Goal: Task Accomplishment & Management: Manage account settings

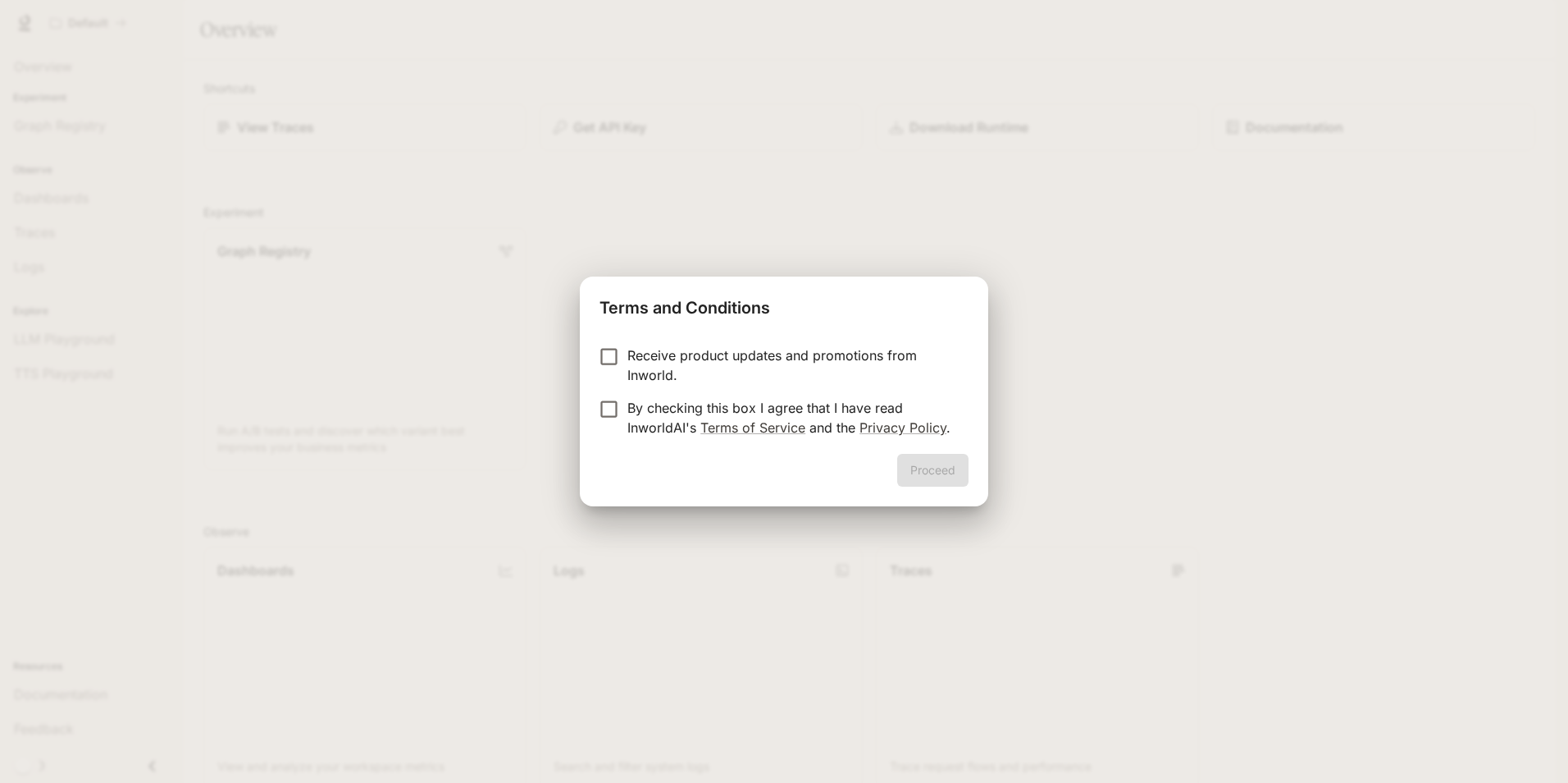
drag, startPoint x: 1186, startPoint y: 459, endPoint x: 1117, endPoint y: 422, distance: 78.3
click at [1186, 458] on div "Terms and Conditions Receive product updates and promotions from Inworld. By ch…" at bounding box center [784, 391] width 1568 height 783
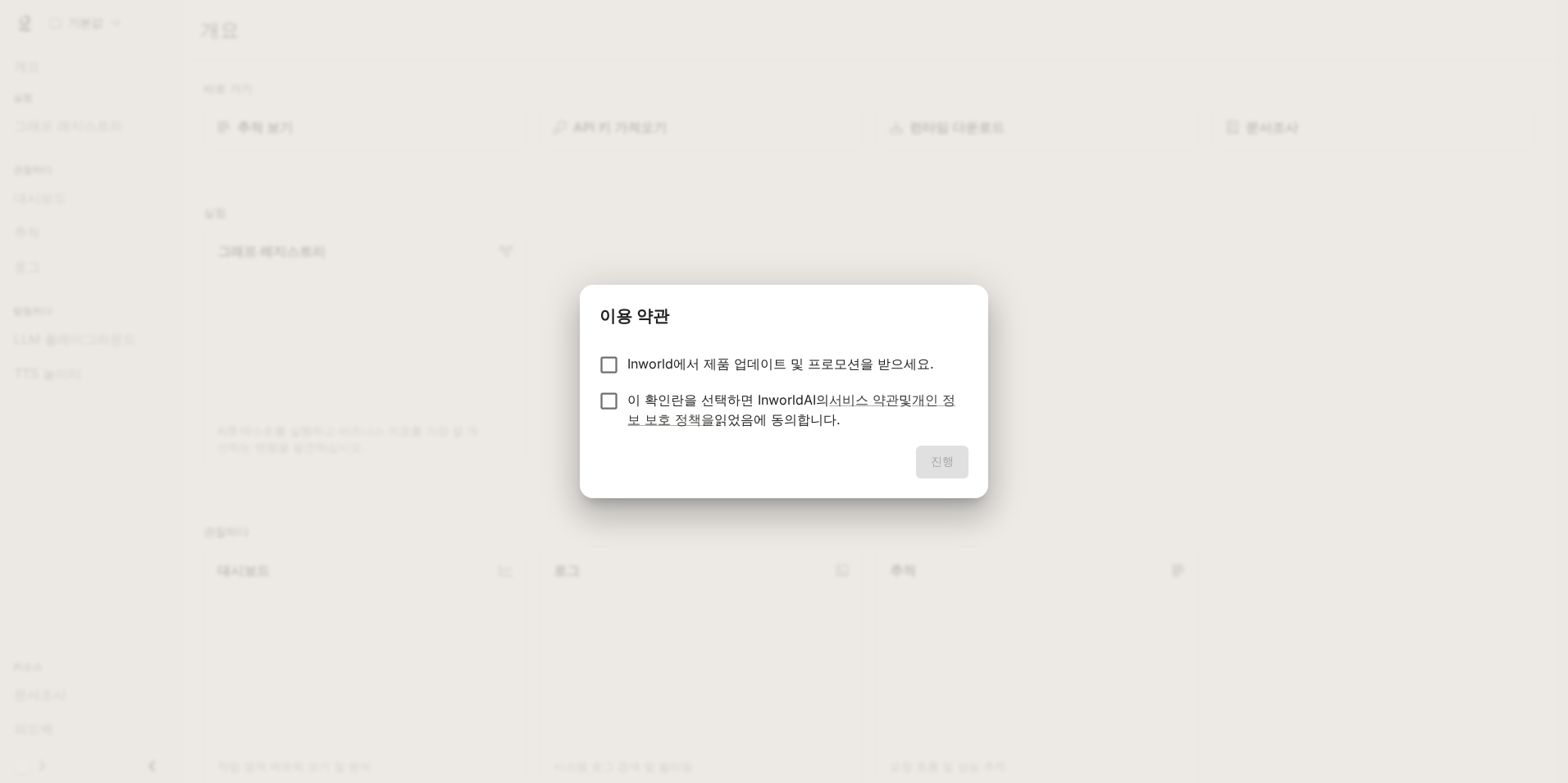
drag, startPoint x: 1129, startPoint y: 305, endPoint x: 1279, endPoint y: 210, distance: 177.6
click at [1228, 238] on div "이용 약관 Inworld에서 제품 업데이트 및 프로모션을 받으세요. 이 확인란을 선택하면 InworldAI의 서비스 약관 및 개인 정보 보호 …" at bounding box center [784, 391] width 1568 height 783
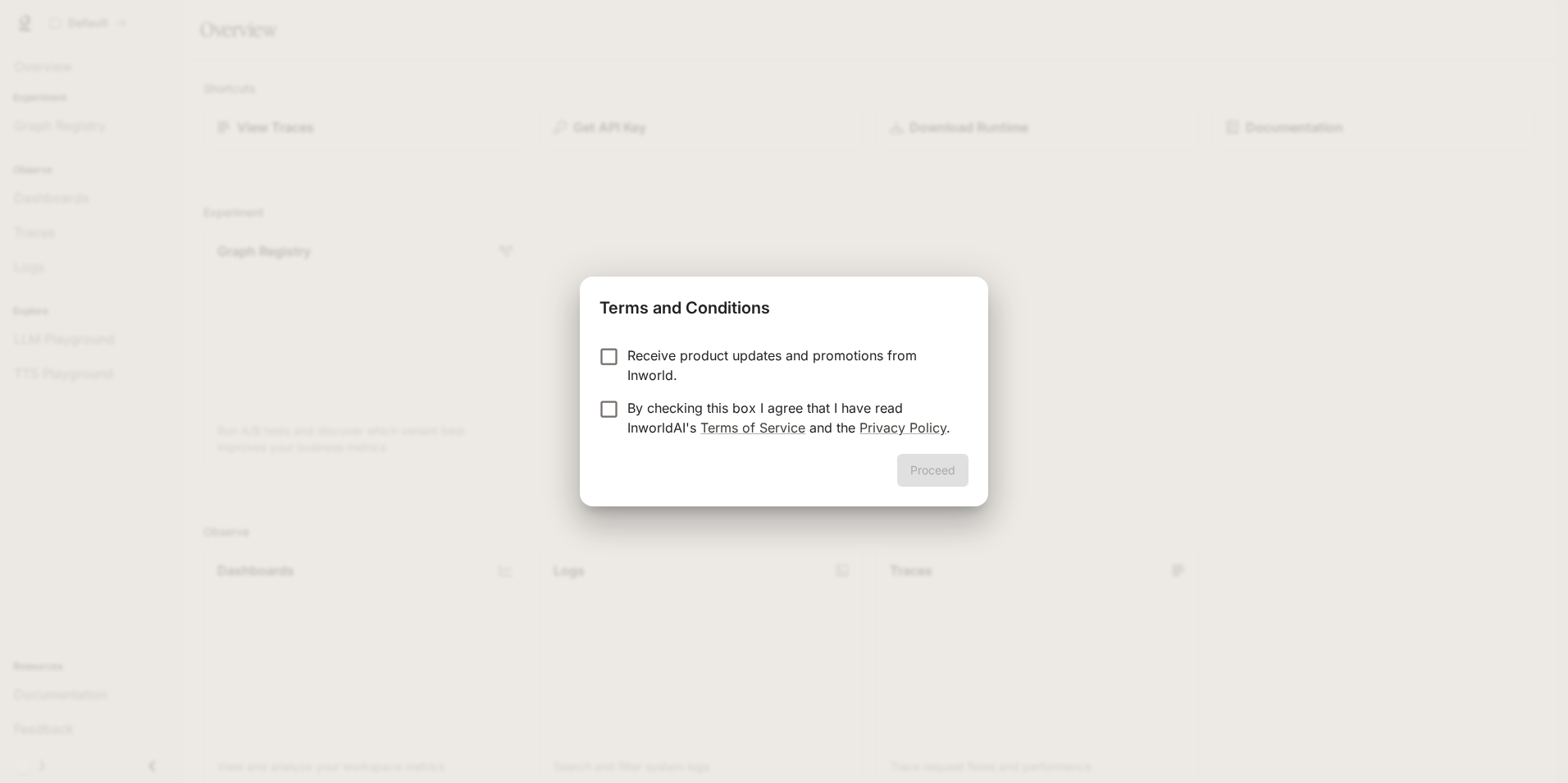
click at [627, 408] on p "By checking this box I agree that I have read InworldAI's Terms of Service and …" at bounding box center [790, 417] width 328 height 39
click at [608, 426] on label "By checking this box I agree that I have read InworldAI's Terms of Service and …" at bounding box center [773, 417] width 365 height 39
click at [915, 470] on button "Proceed" at bounding box center [933, 470] width 72 height 33
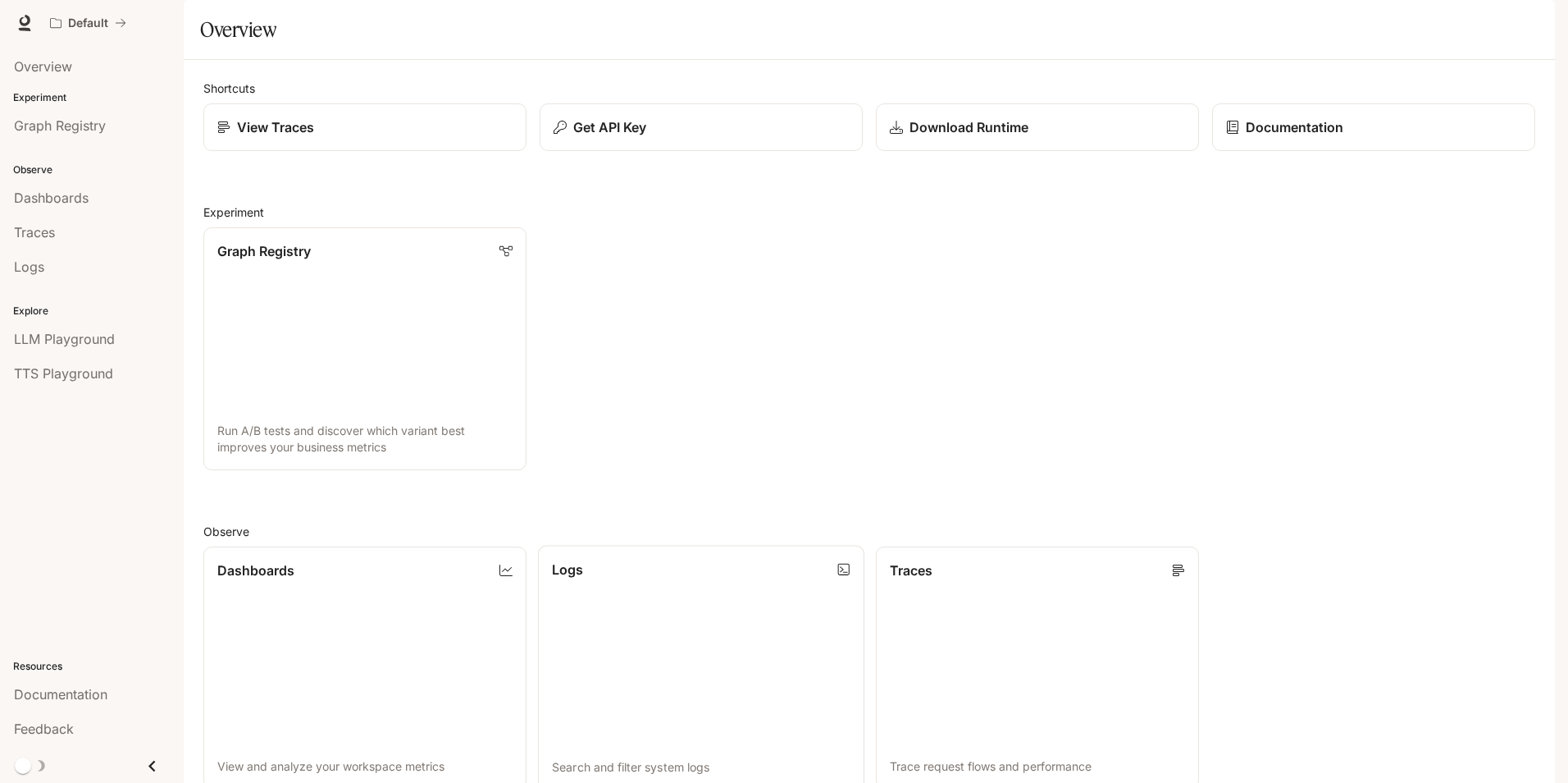
scroll to position [398, 0]
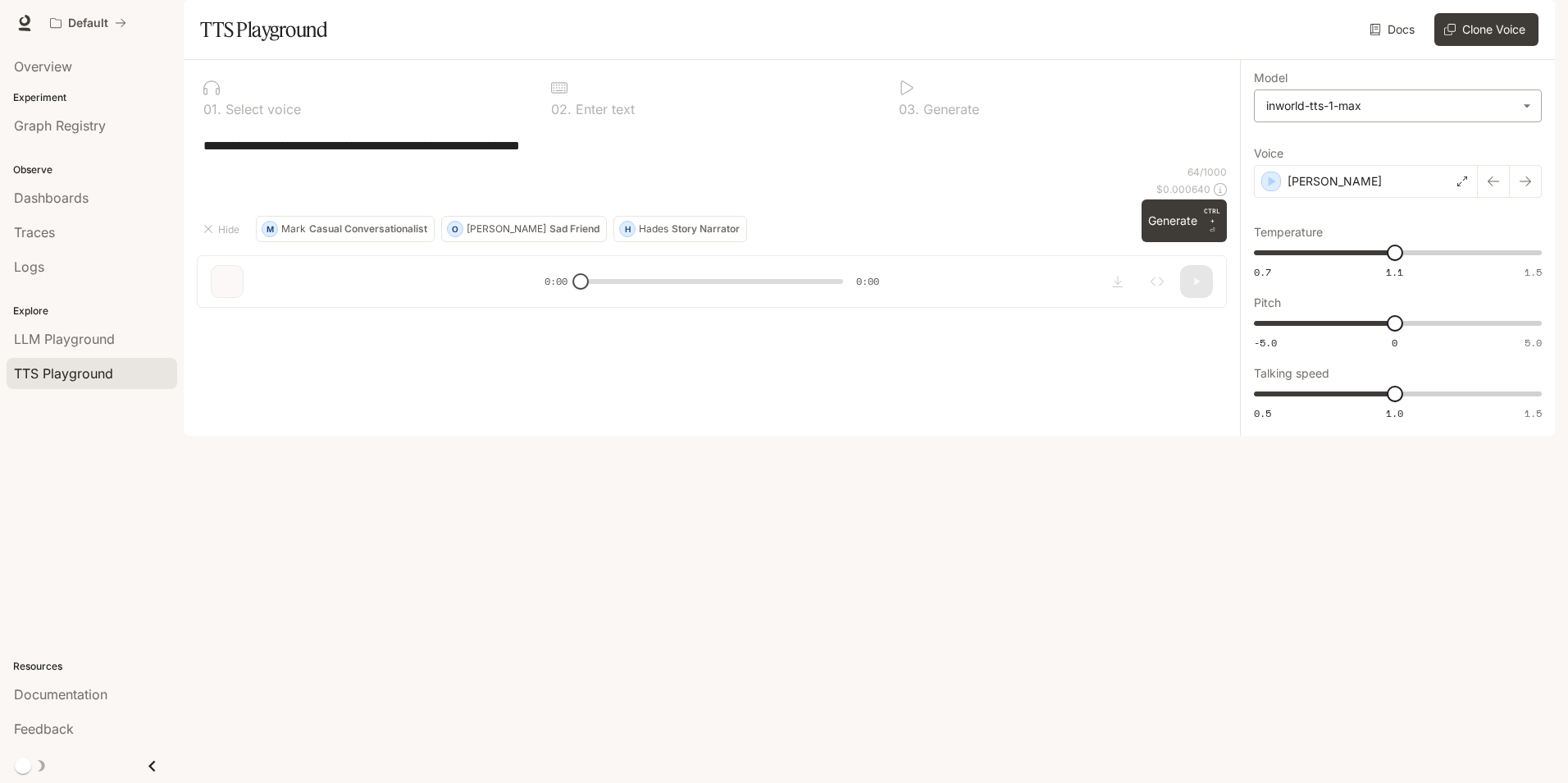
click at [1509, 148] on body "**********" at bounding box center [784, 391] width 1568 height 783
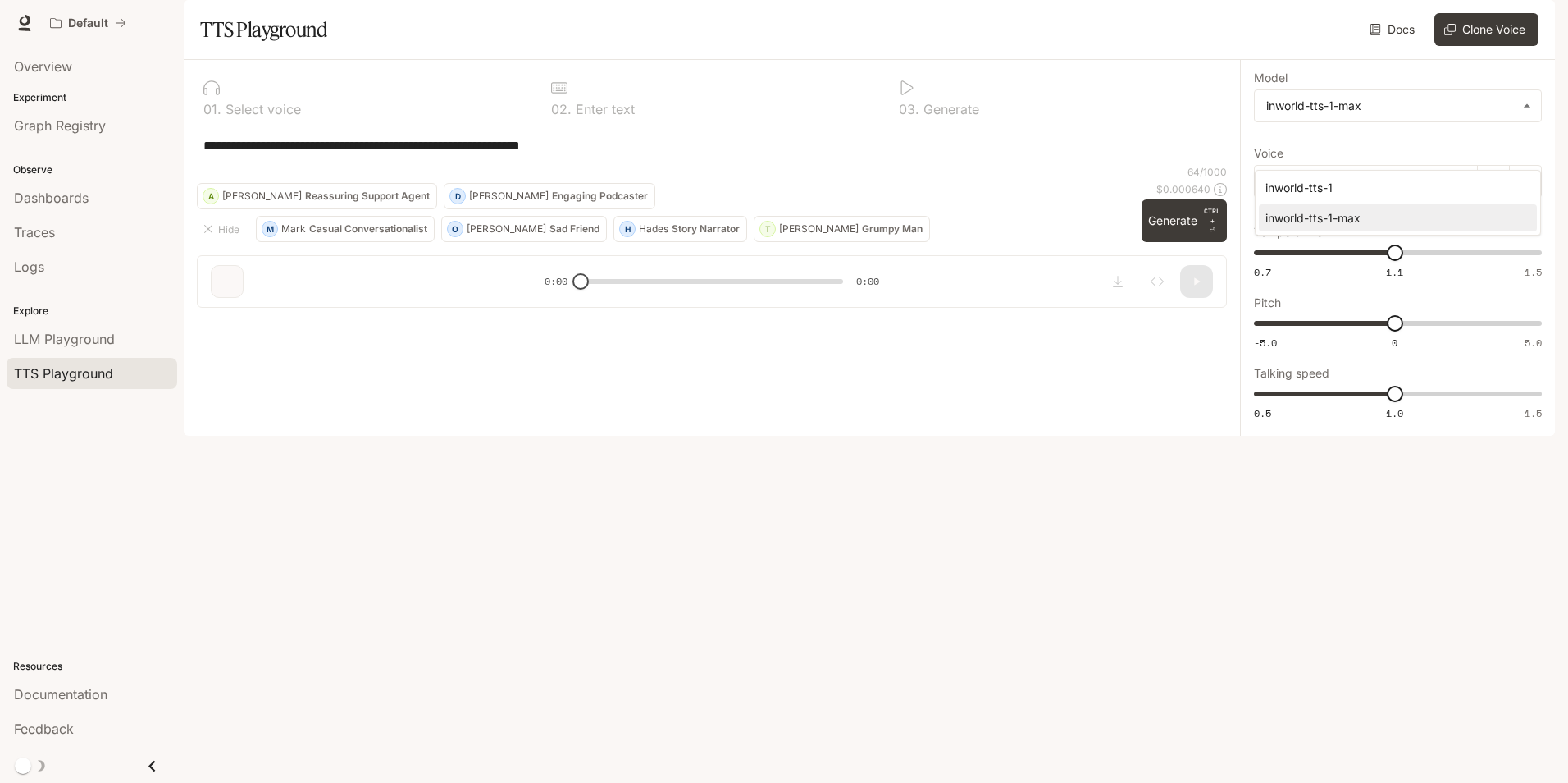
click at [1509, 147] on div at bounding box center [784, 391] width 1568 height 783
drag, startPoint x: 1509, startPoint y: 147, endPoint x: 1420, endPoint y: 219, distance: 114.5
click at [1420, 197] on div "[PERSON_NAME]" at bounding box center [1366, 181] width 224 height 33
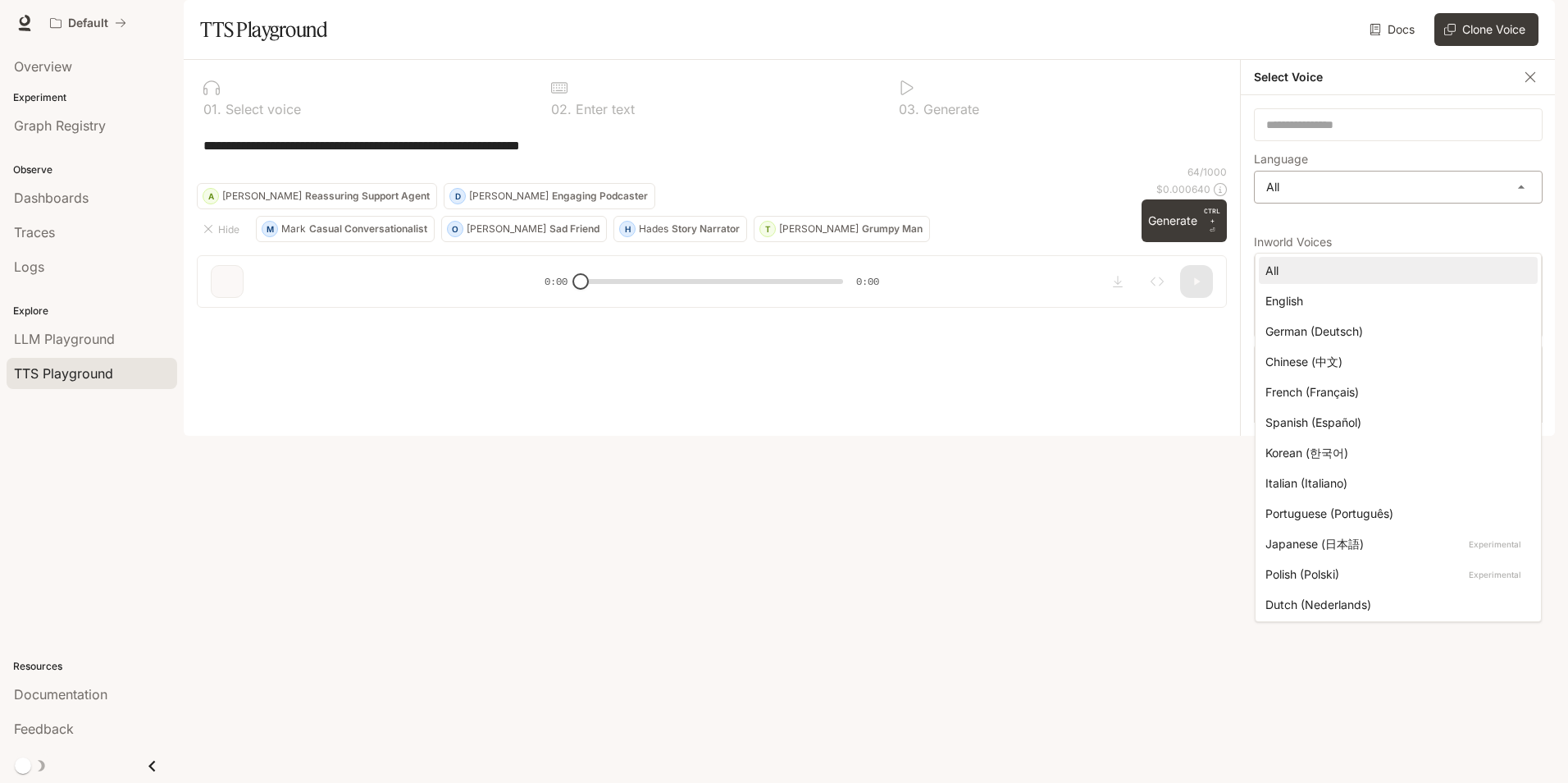
click at [1437, 228] on body "**********" at bounding box center [784, 391] width 1568 height 783
click at [1370, 453] on div "Korean (한국어)" at bounding box center [1395, 452] width 259 height 17
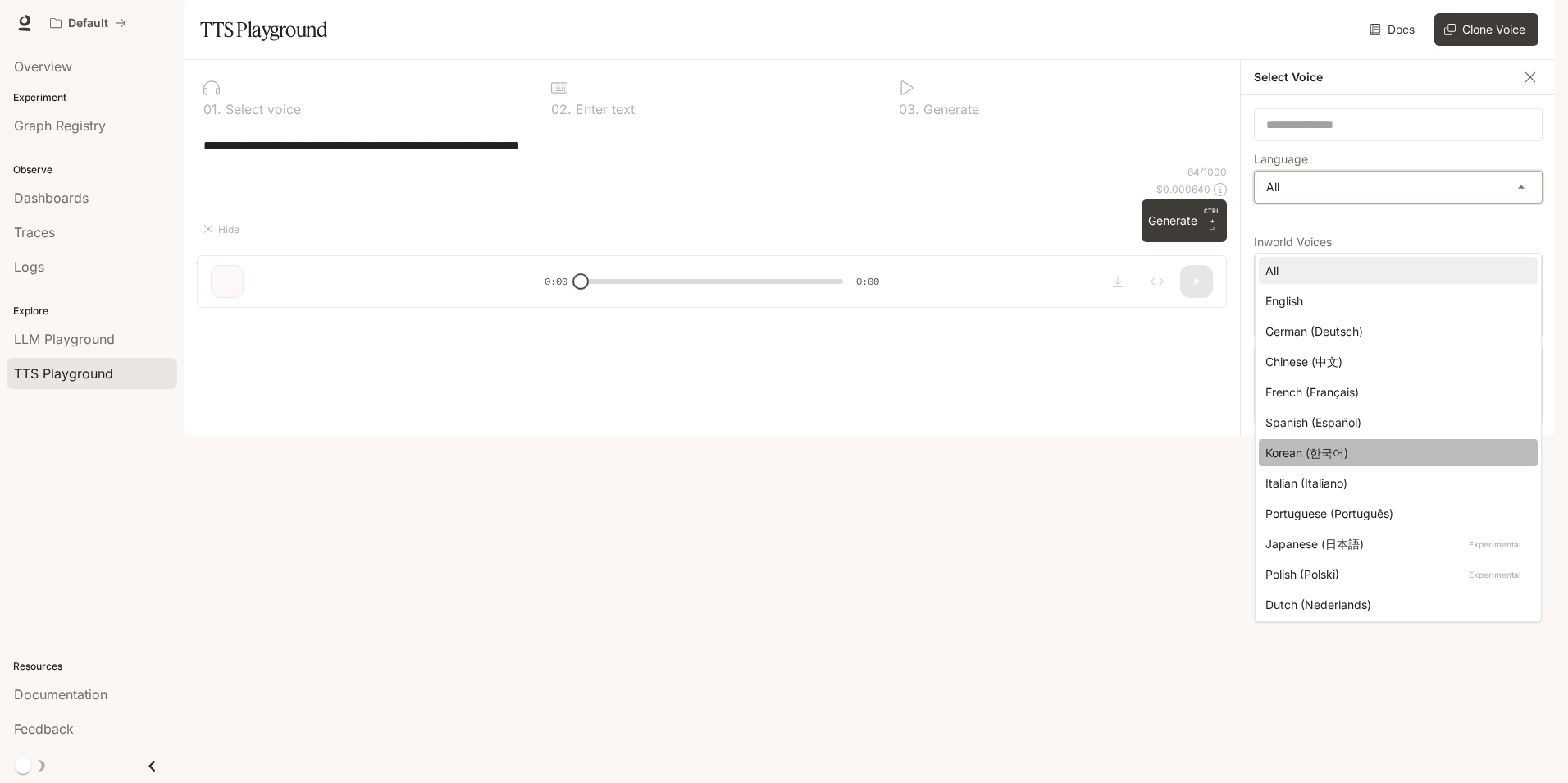
type input "*****"
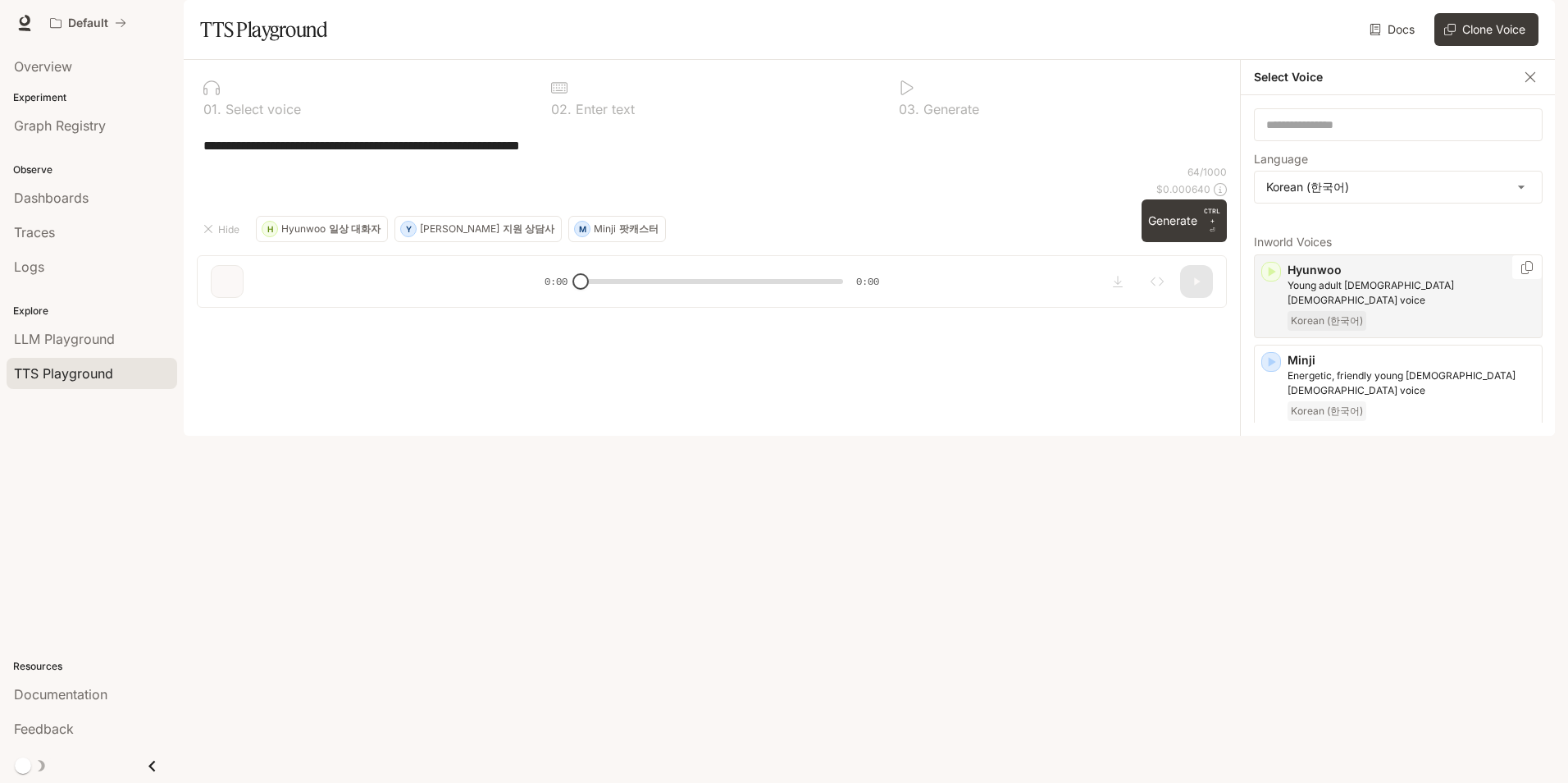
click at [1276, 280] on icon "button" at bounding box center [1271, 271] width 16 height 16
click at [1269, 367] on icon "button" at bounding box center [1272, 362] width 7 height 10
click at [1280, 462] on div "button" at bounding box center [1271, 452] width 20 height 20
click at [1273, 549] on icon "button" at bounding box center [1271, 543] width 16 height 16
click at [1274, 367] on icon "button" at bounding box center [1272, 362] width 7 height 10
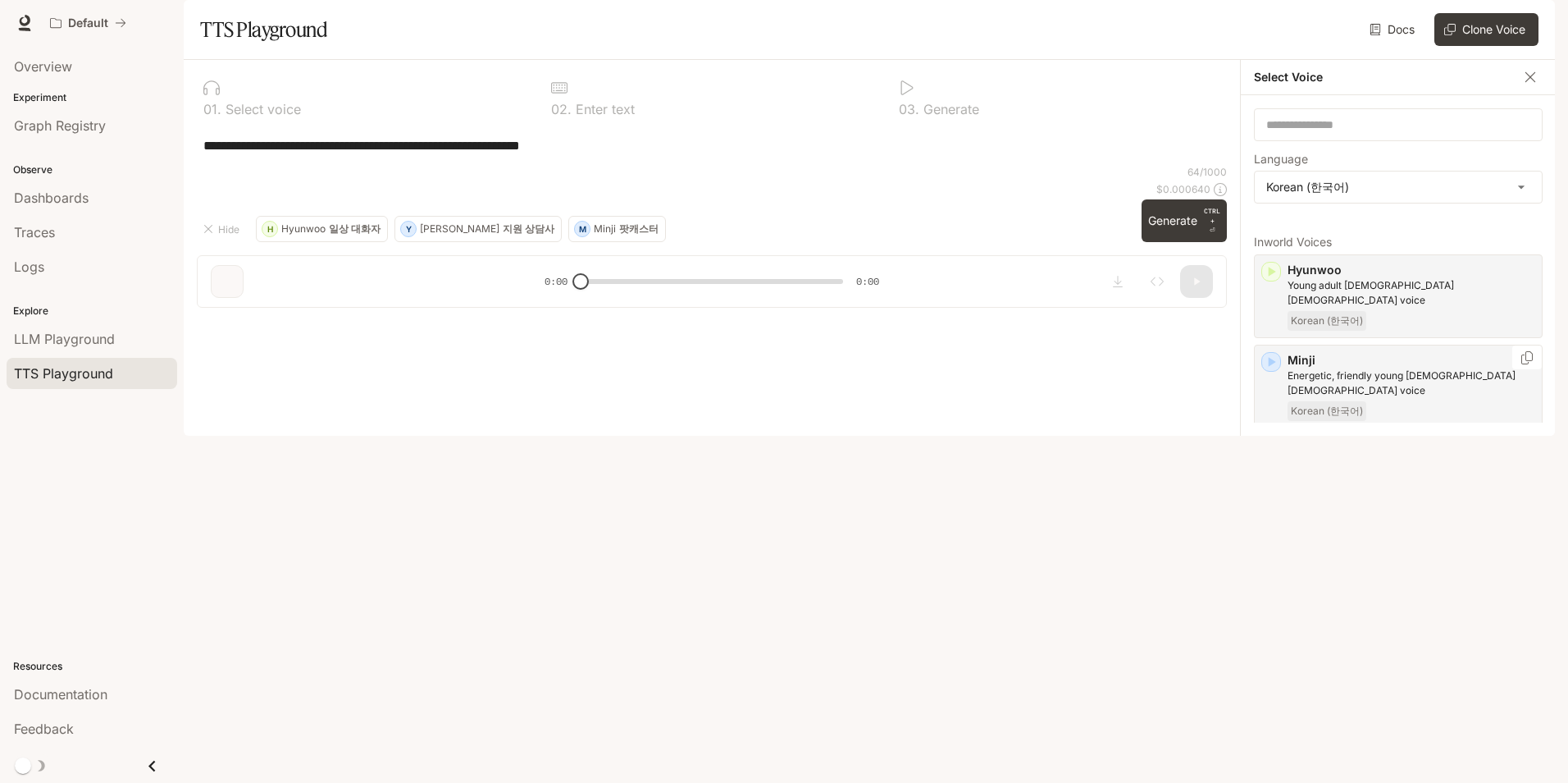
click at [1281, 400] on div "[PERSON_NAME], friendly young [DEMOGRAPHIC_DATA] [DEMOGRAPHIC_DATA] voice Korea…" at bounding box center [1399, 387] width 289 height 84
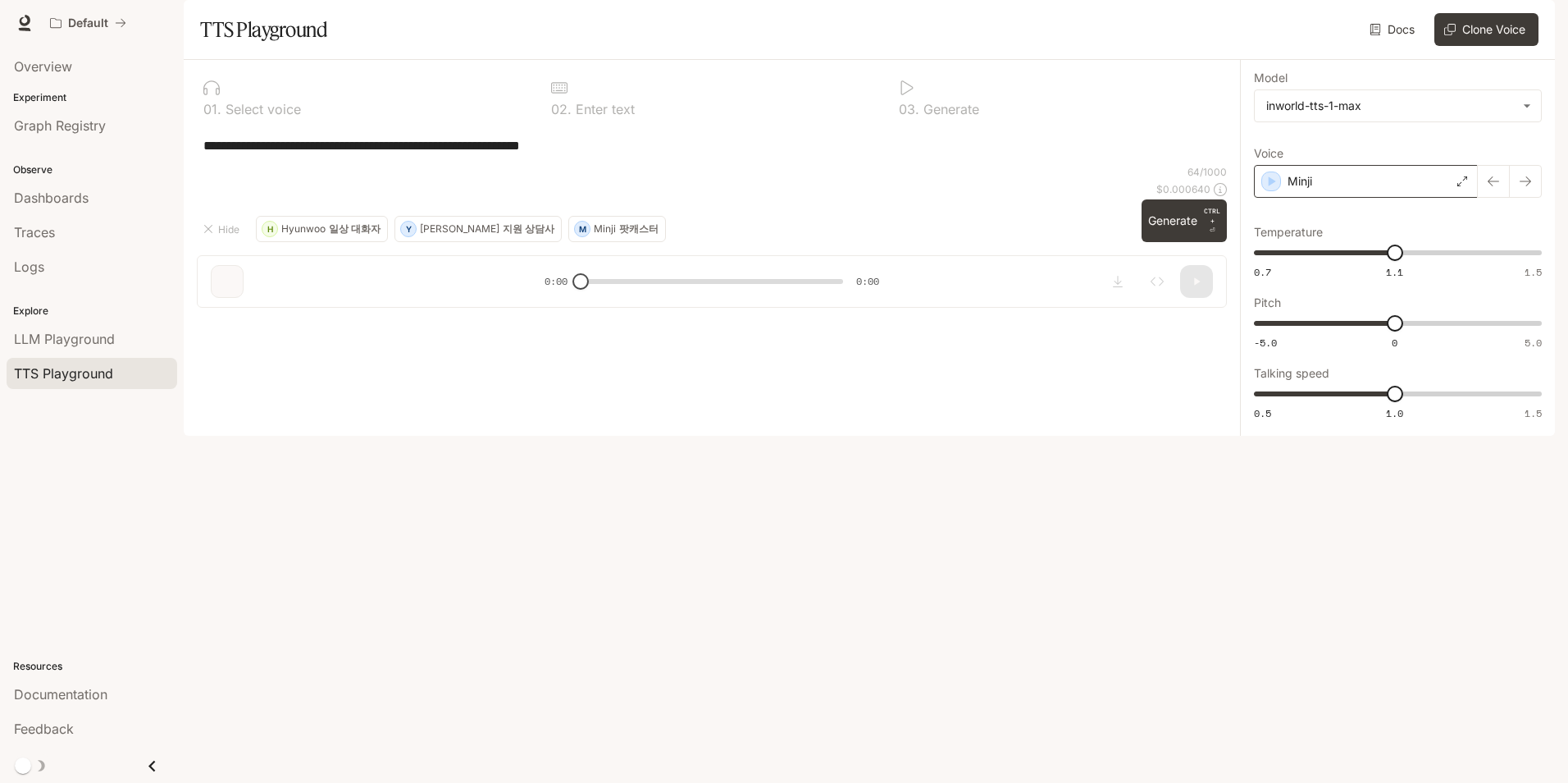
click at [1440, 197] on div "Minji" at bounding box center [1366, 181] width 224 height 33
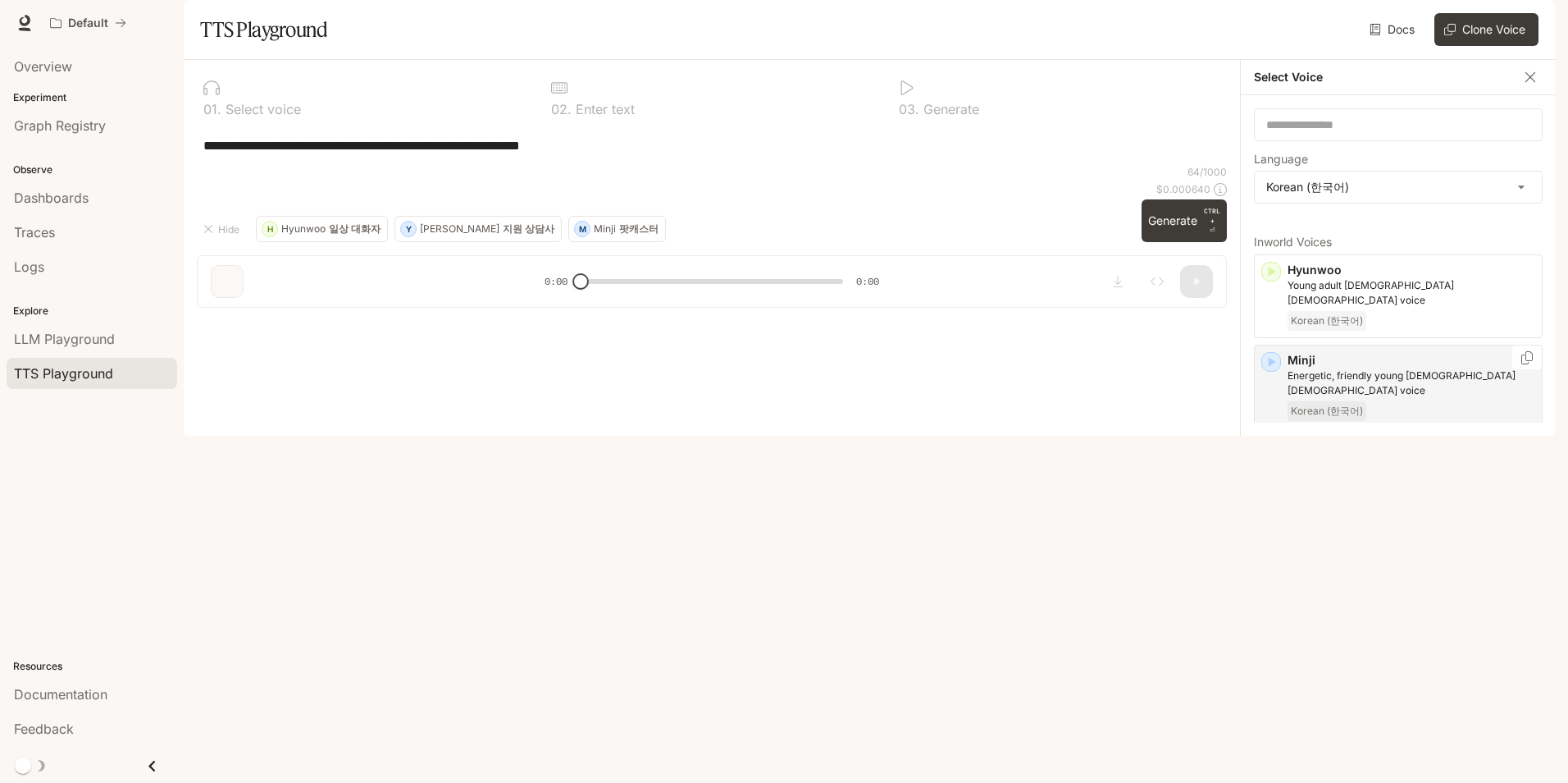
click at [1270, 367] on icon "button" at bounding box center [1272, 362] width 7 height 10
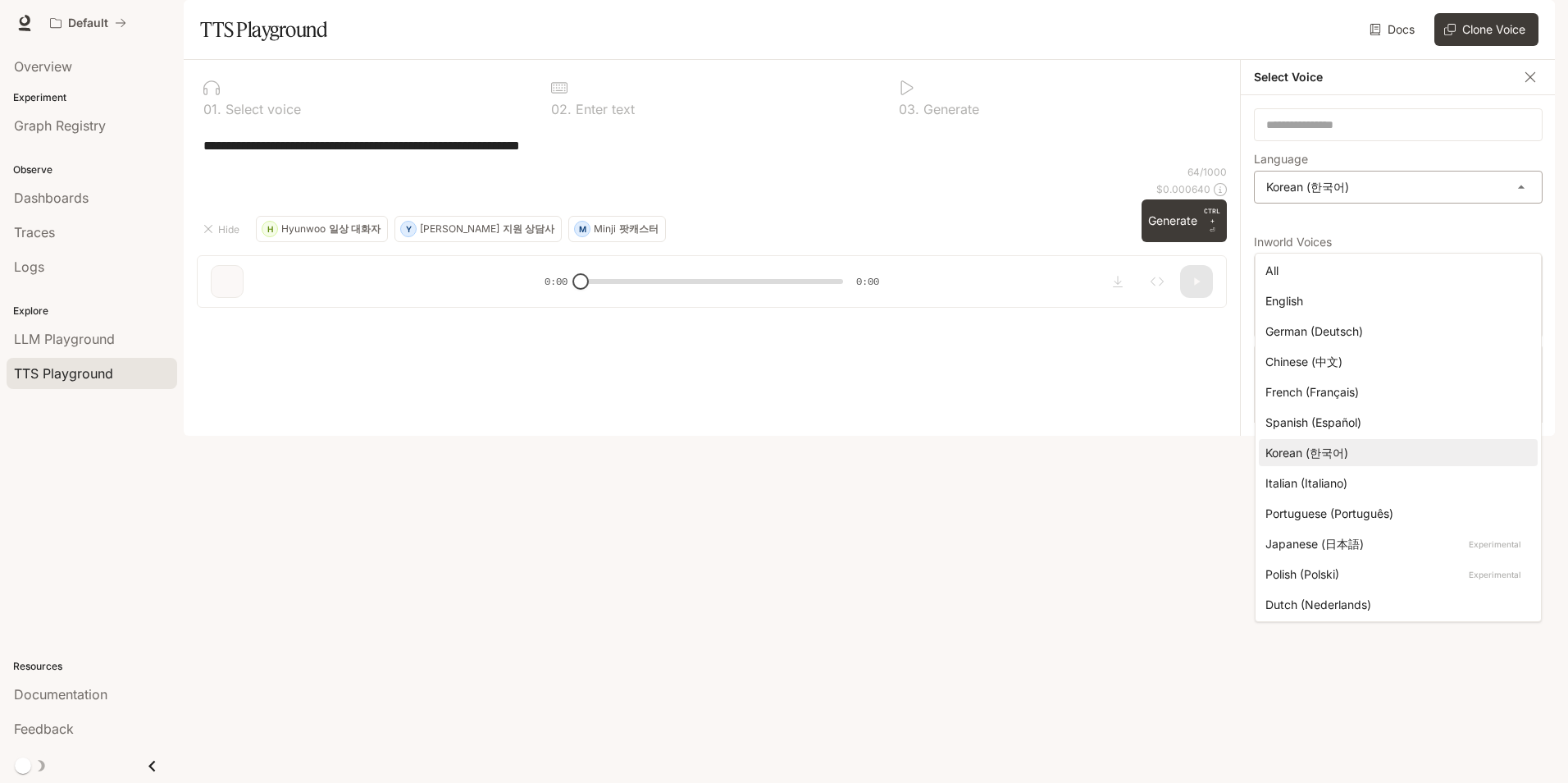
click at [1404, 241] on body "**********" at bounding box center [784, 391] width 1568 height 783
click at [1404, 241] on div at bounding box center [784, 391] width 1568 height 783
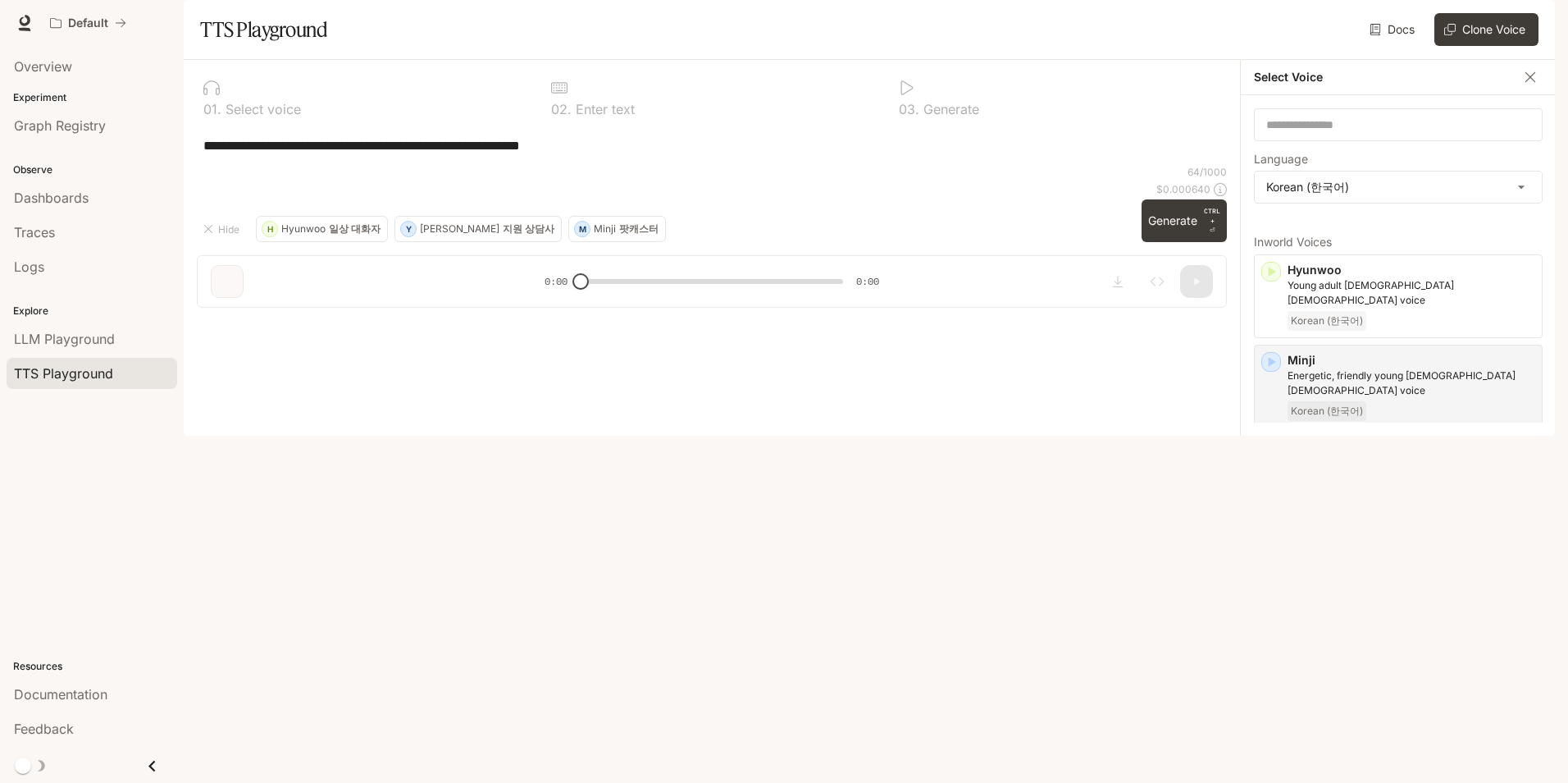
click at [1408, 423] on div "Inworld Voices [PERSON_NAME] adult [DEMOGRAPHIC_DATA] [DEMOGRAPHIC_DATA] voice …" at bounding box center [1399, 323] width 289 height 199
click at [1519, 90] on button "button" at bounding box center [1530, 77] width 25 height 25
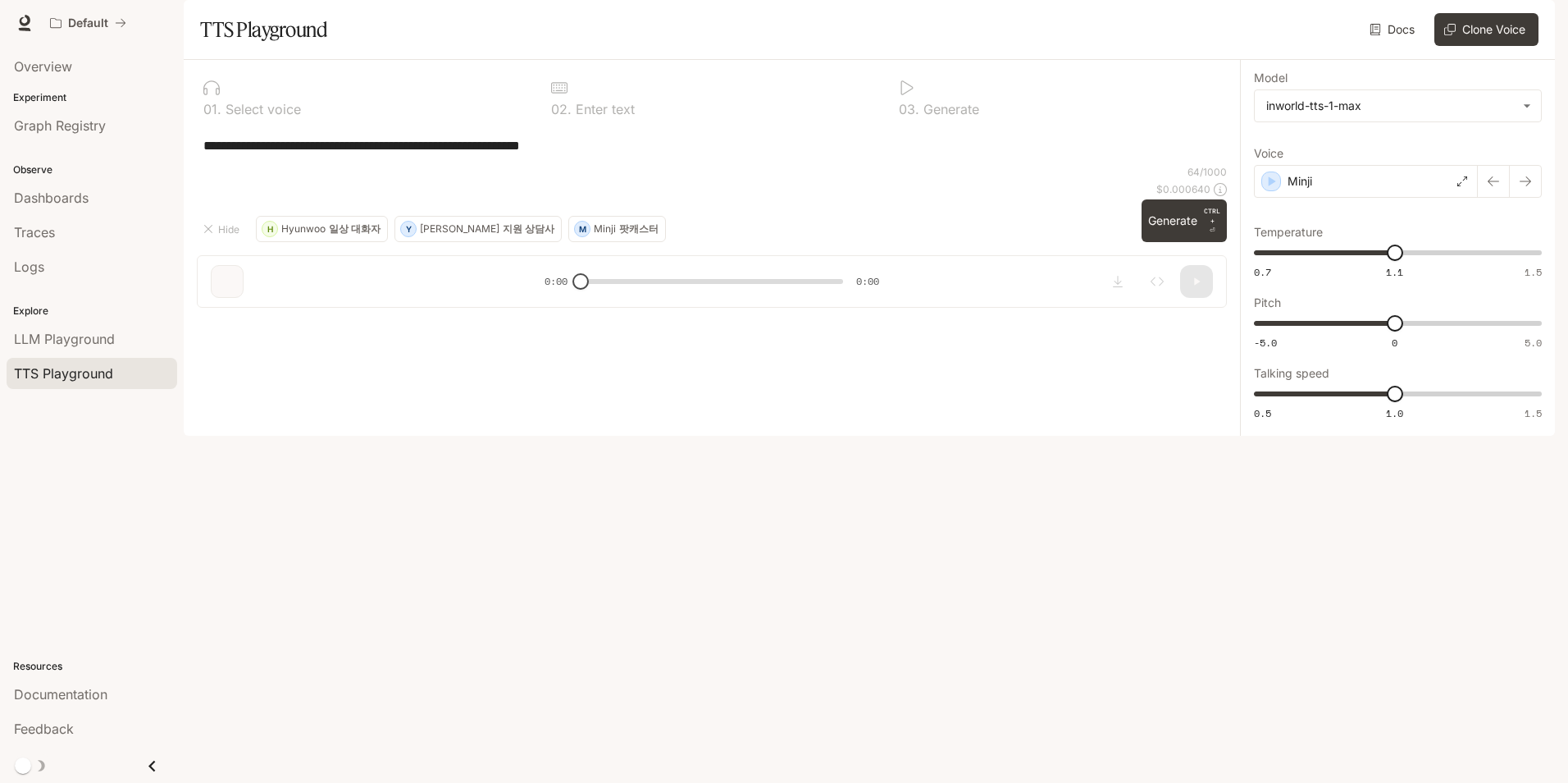
click at [1533, 27] on img "button" at bounding box center [1531, 23] width 23 height 23
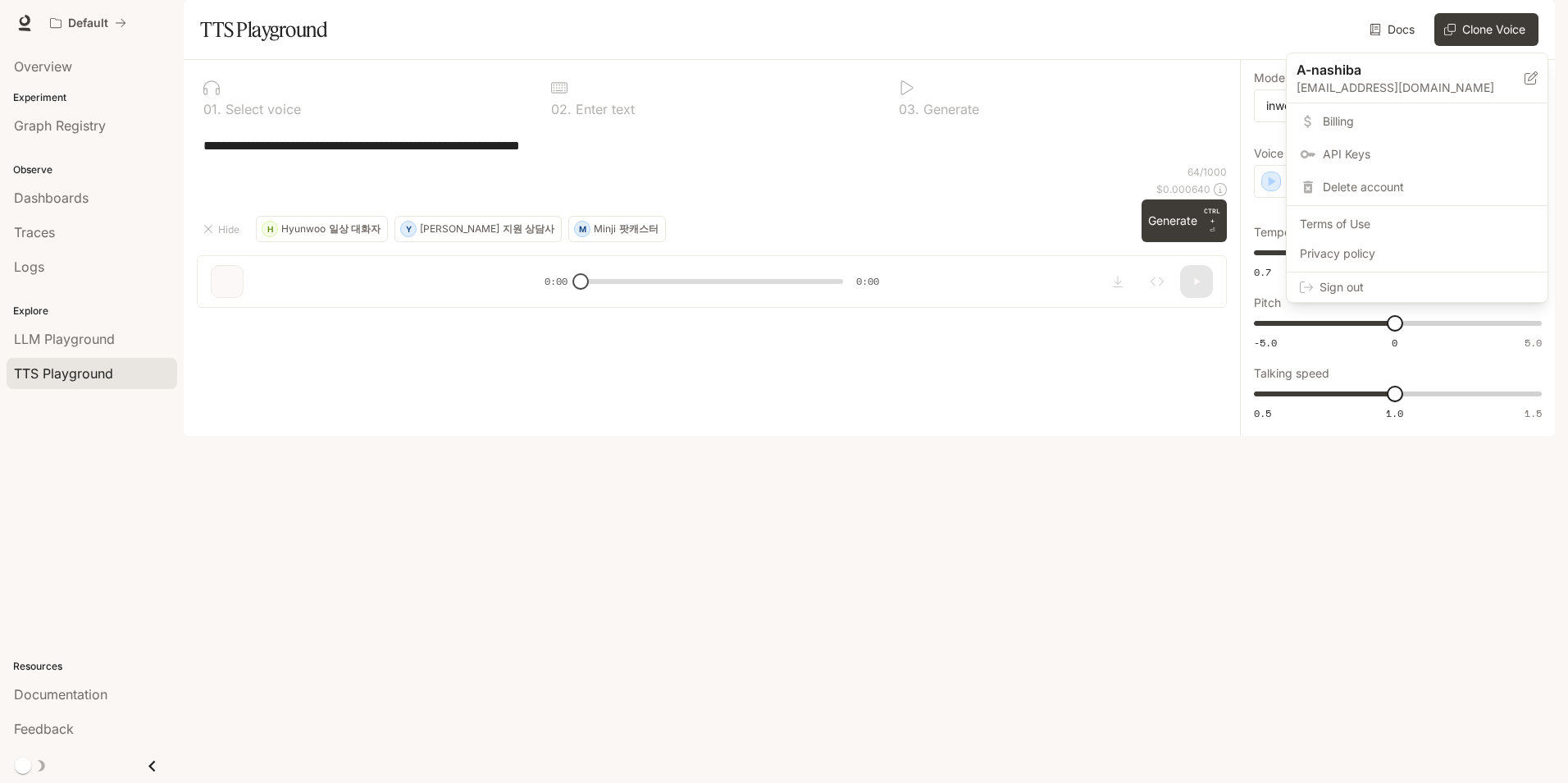
click at [1343, 186] on span "Delete account" at bounding box center [1428, 187] width 211 height 16
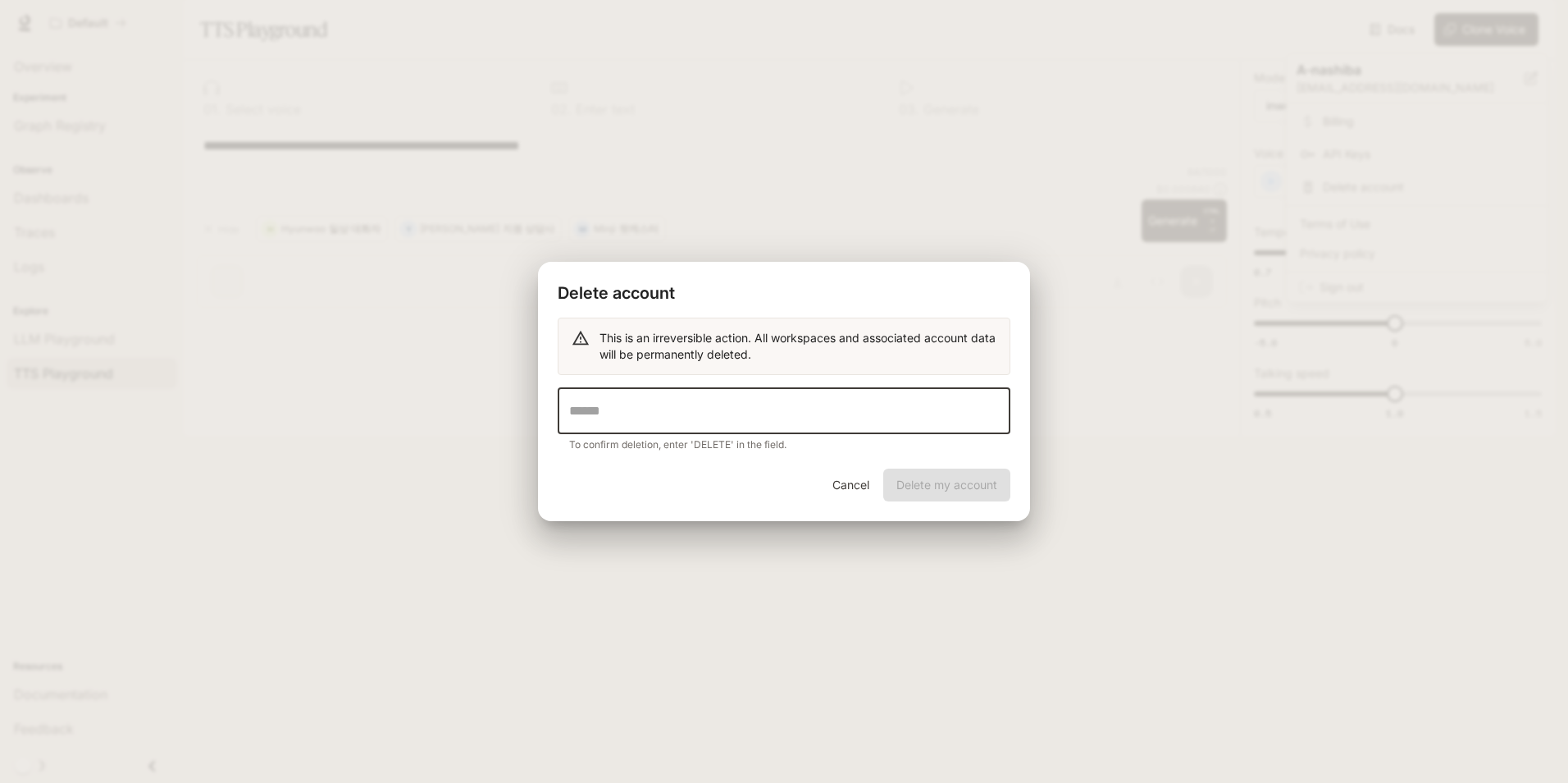
click at [676, 409] on input "text" at bounding box center [784, 411] width 453 height 46
type input "*"
type input "******"
click at [968, 497] on button "Delete my account" at bounding box center [947, 485] width 128 height 33
